Goal: Task Accomplishment & Management: Manage account settings

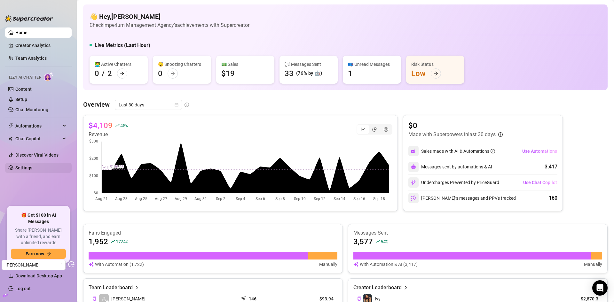
click at [32, 165] on link "Settings" at bounding box center [23, 167] width 17 height 5
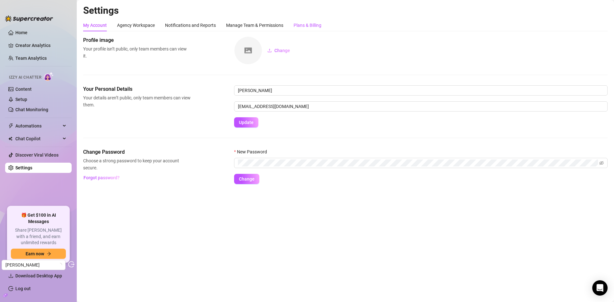
click at [311, 22] on div "Plans & Billing" at bounding box center [308, 25] width 28 height 7
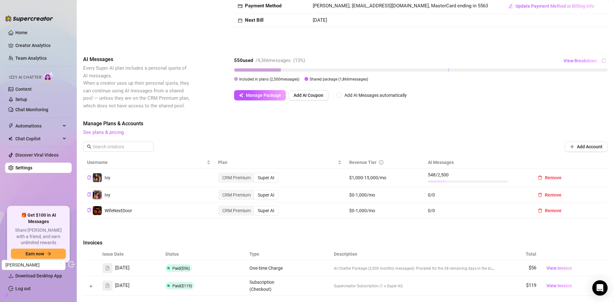
scroll to position [138, 0]
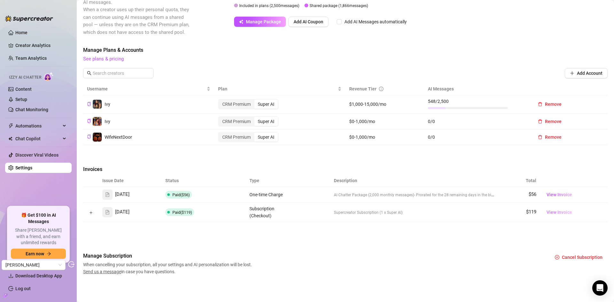
click at [554, 212] on span "View Invoice" at bounding box center [560, 212] width 26 height 7
click at [564, 194] on span "View Invoice" at bounding box center [560, 194] width 26 height 7
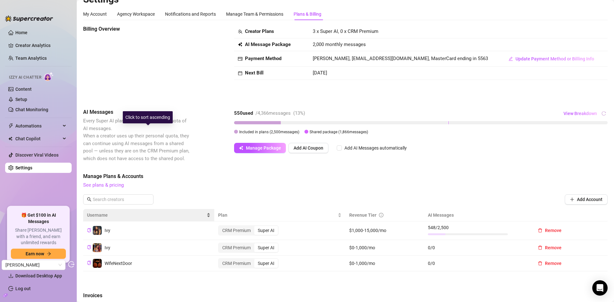
scroll to position [0, 0]
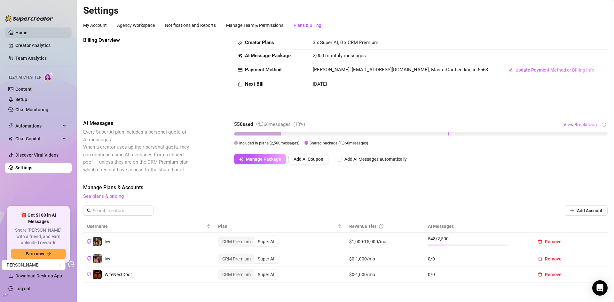
click at [26, 30] on link "Home" at bounding box center [21, 32] width 12 height 5
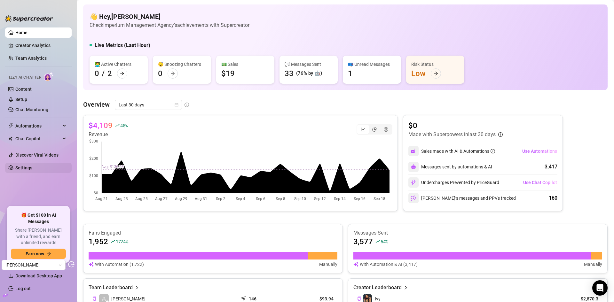
click at [28, 167] on link "Settings" at bounding box center [23, 167] width 17 height 5
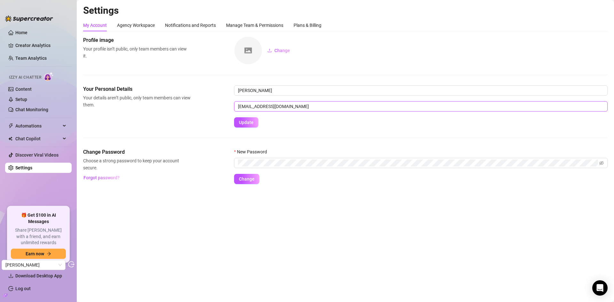
drag, startPoint x: 327, startPoint y: 109, endPoint x: 215, endPoint y: 109, distance: 111.7
click at [215, 109] on div "Your Personal Details Your details aren’t public, only team members can view th…" at bounding box center [345, 106] width 525 height 42
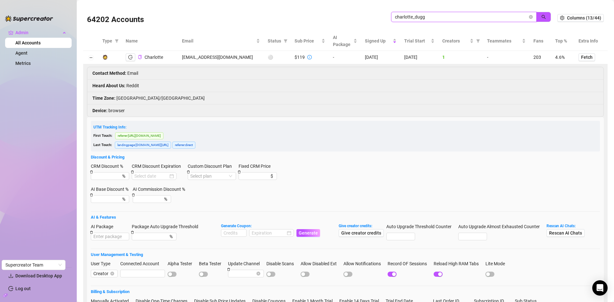
drag, startPoint x: 0, startPoint y: 0, endPoint x: 353, endPoint y: 19, distance: 353.2
click at [353, 19] on div "64202 Accounts charlotte_dugg" at bounding box center [322, 18] width 471 height 22
paste input "elitegamer823@outlook.com"
click at [541, 12] on button "button" at bounding box center [544, 17] width 15 height 10
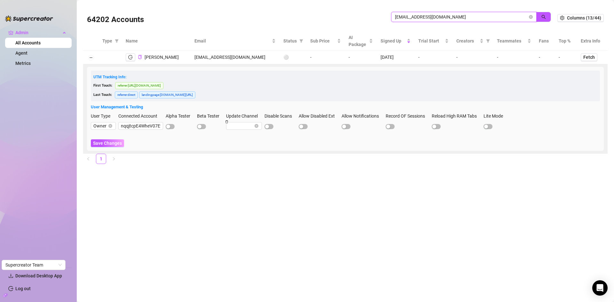
drag, startPoint x: 473, startPoint y: 19, endPoint x: 354, endPoint y: 12, distance: 119.2
click at [354, 12] on div "64202 Accounts elitegamer823@outlook.com" at bounding box center [322, 18] width 471 height 22
paste input "melxxrose@gmail"
click at [542, 13] on button "button" at bounding box center [544, 17] width 15 height 10
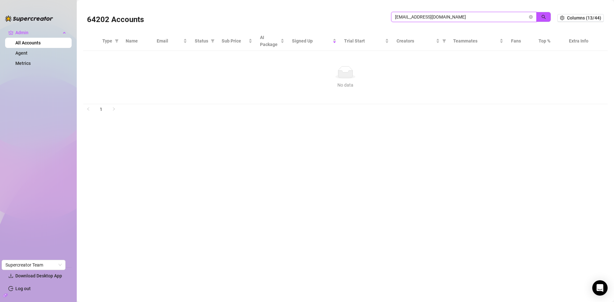
drag, startPoint x: 378, startPoint y: 19, endPoint x: 373, endPoint y: 19, distance: 5.1
click at [373, 19] on div "64202 Accounts melxxrose@gmail.com" at bounding box center [322, 18] width 471 height 22
paste input "alienangelx420"
click at [547, 16] on button "button" at bounding box center [544, 17] width 15 height 10
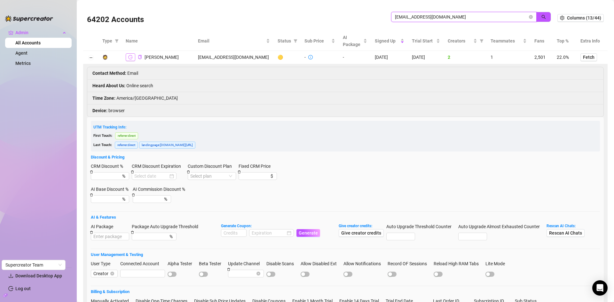
type input "alienangelx420@gmail.com"
click at [127, 59] on button "button" at bounding box center [131, 57] width 10 height 8
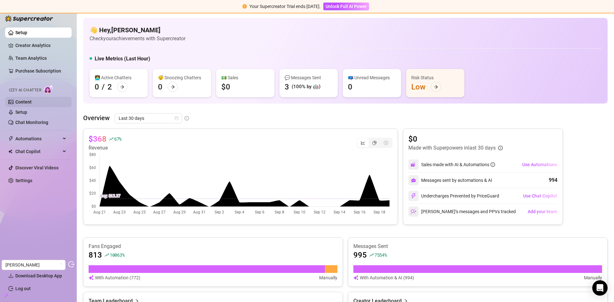
click at [32, 104] on link "Content" at bounding box center [23, 102] width 16 height 5
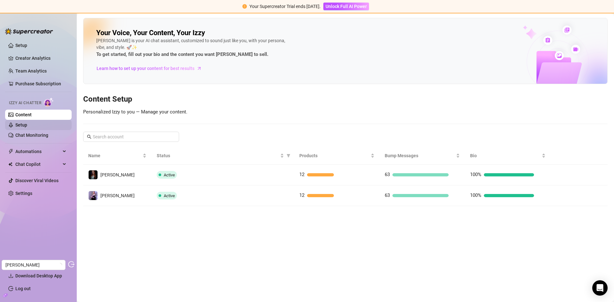
click at [27, 125] on link "Setup" at bounding box center [21, 125] width 12 height 5
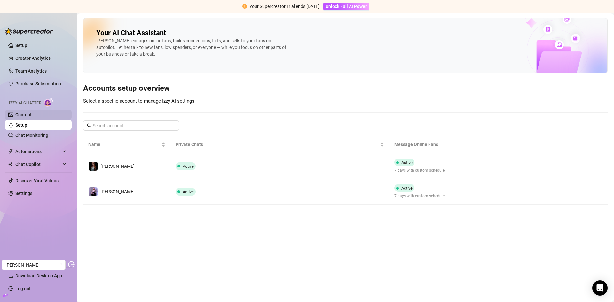
click at [32, 114] on link "Content" at bounding box center [23, 114] width 16 height 5
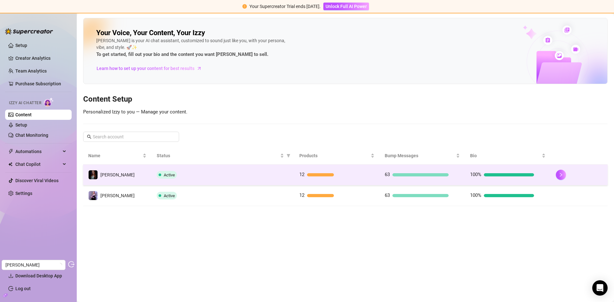
click at [269, 179] on div "Active" at bounding box center [223, 175] width 132 height 8
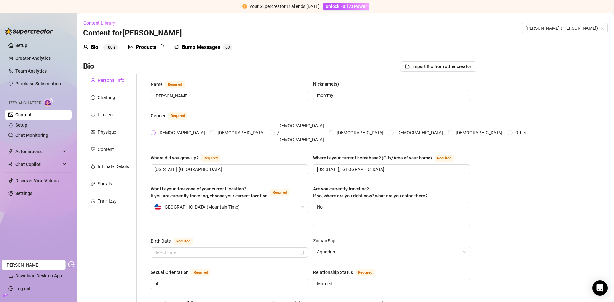
radio input "true"
type input "February 11th, 1985"
click at [101, 204] on div "Train Izzy" at bounding box center [107, 201] width 19 height 7
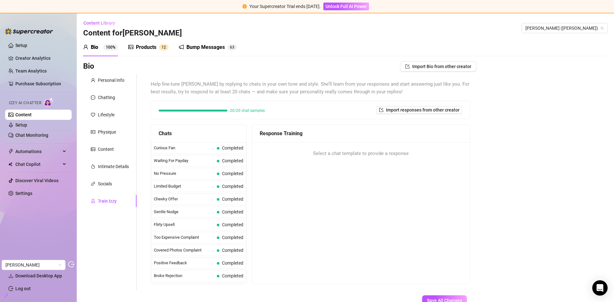
click at [156, 48] on div "Products" at bounding box center [146, 48] width 20 height 8
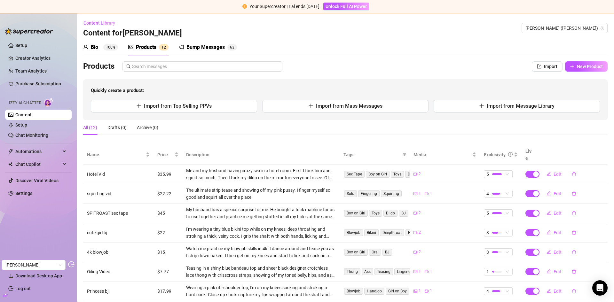
click at [215, 53] on div "Bump Messages 6 3" at bounding box center [208, 47] width 58 height 18
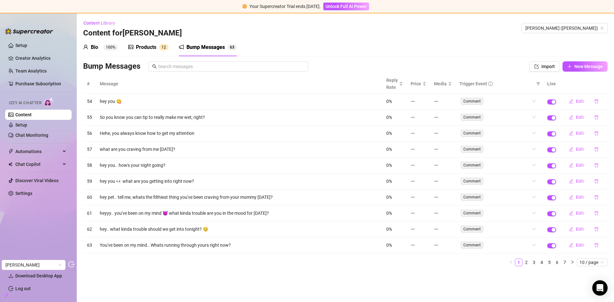
click at [105, 46] on sup "100%" at bounding box center [110, 47] width 15 height 6
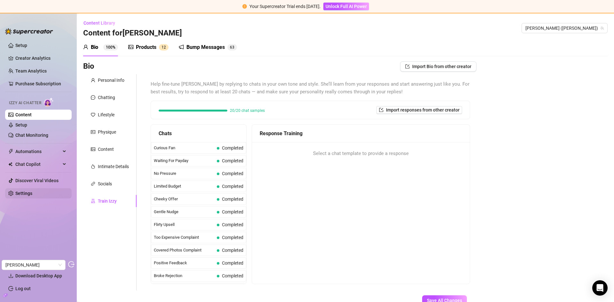
click at [32, 196] on link "Settings" at bounding box center [23, 193] width 17 height 5
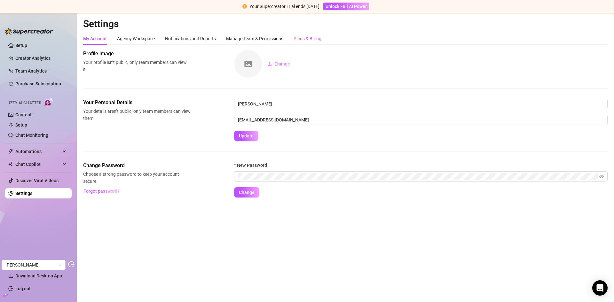
click at [311, 41] on div "Plans & Billing" at bounding box center [308, 38] width 28 height 7
